Goal: Transaction & Acquisition: Purchase product/service

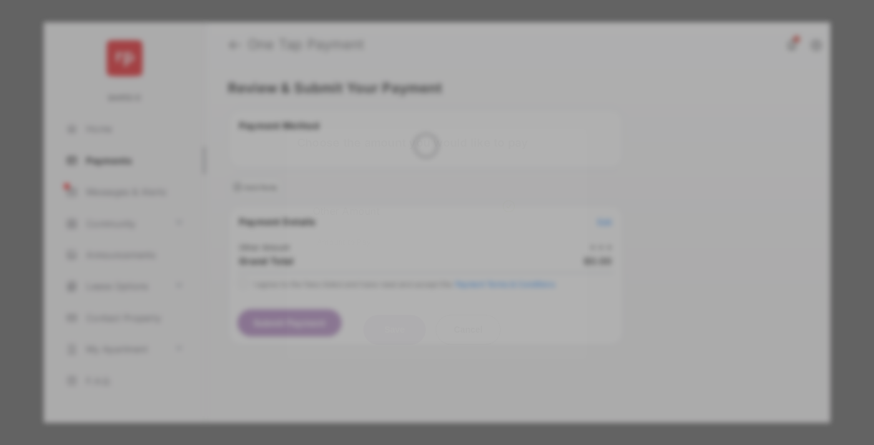
click at [414, 200] on div "Other Amount" at bounding box center [414, 210] width 202 height 21
type input "******"
click at [394, 315] on button "Save" at bounding box center [394, 330] width 62 height 30
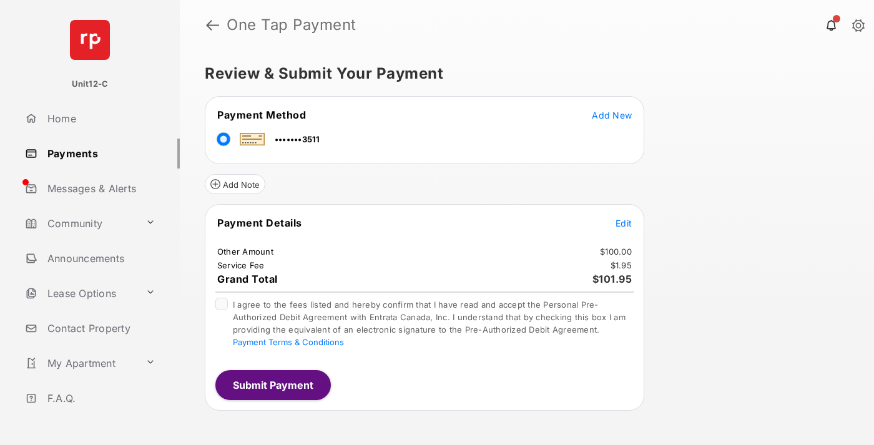
click at [623, 223] on span "Edit" at bounding box center [623, 223] width 16 height 11
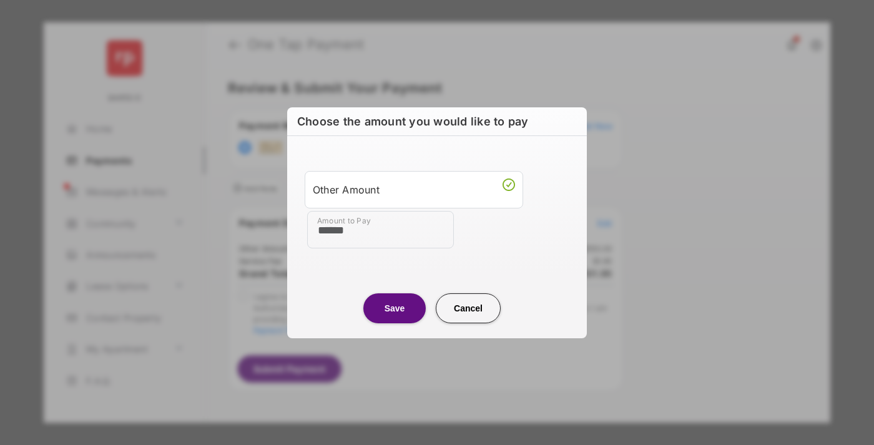
click at [394, 308] on button "Save" at bounding box center [394, 308] width 62 height 30
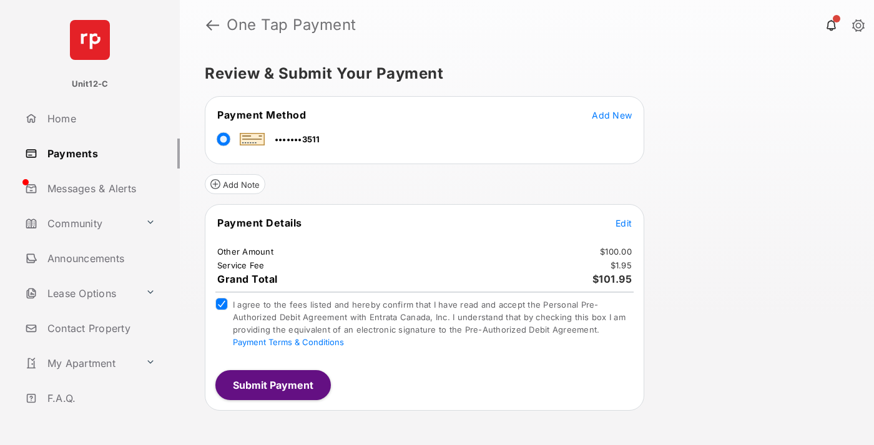
click at [272, 384] on button "Submit Payment" at bounding box center [272, 385] width 115 height 30
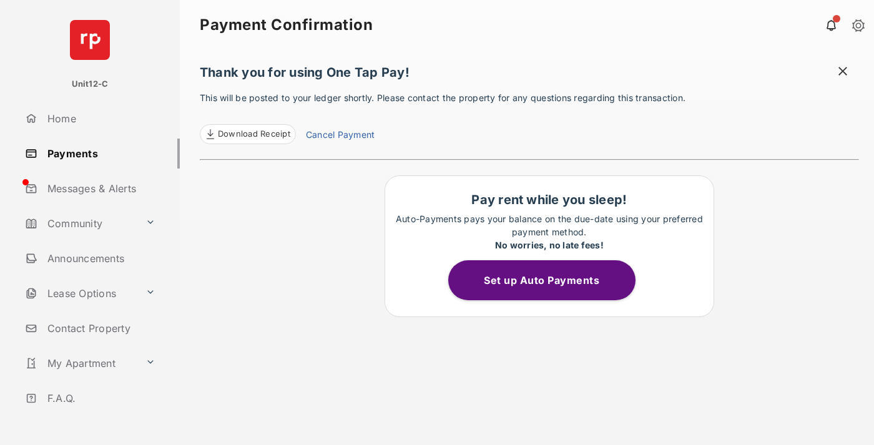
click at [843, 72] on span at bounding box center [842, 73] width 12 height 16
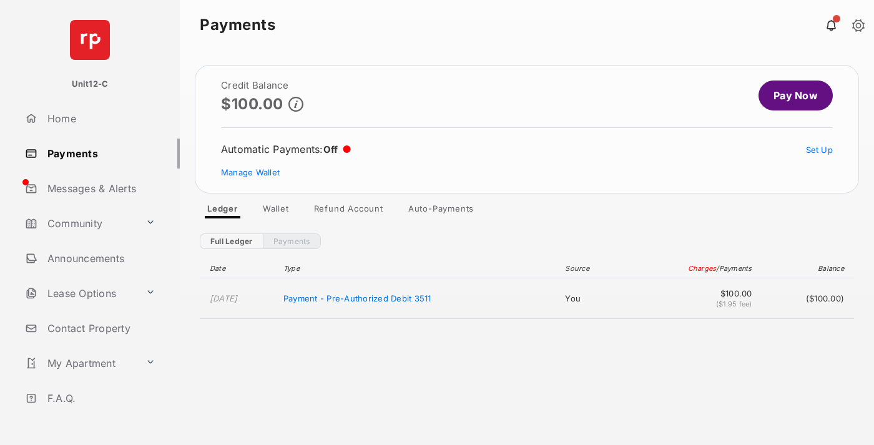
click at [250, 172] on link "Manage Wallet" at bounding box center [250, 172] width 59 height 10
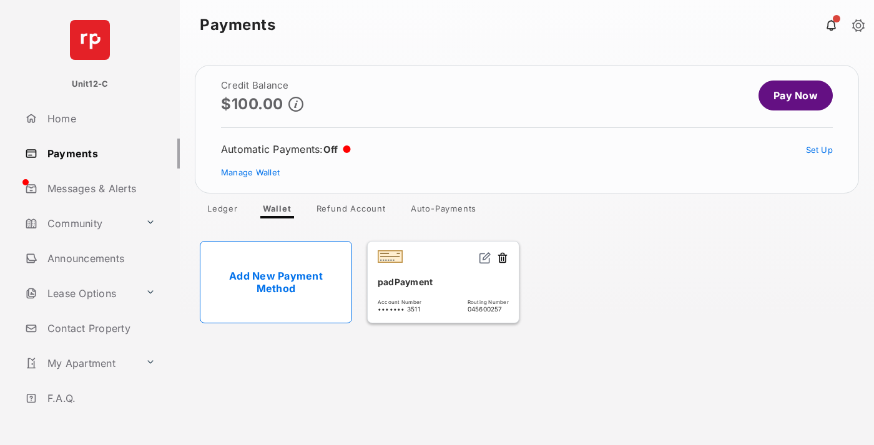
click at [502, 258] on button at bounding box center [502, 259] width 12 height 14
